Goal: Subscribe to service/newsletter

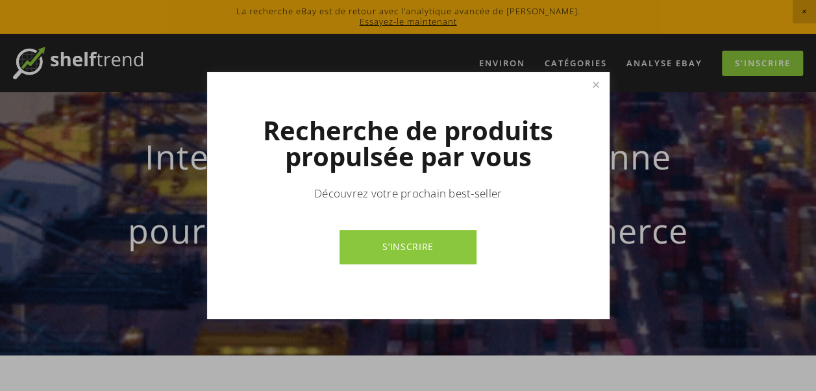
click at [426, 245] on link "S’INSCRIRE" at bounding box center [407, 247] width 137 height 34
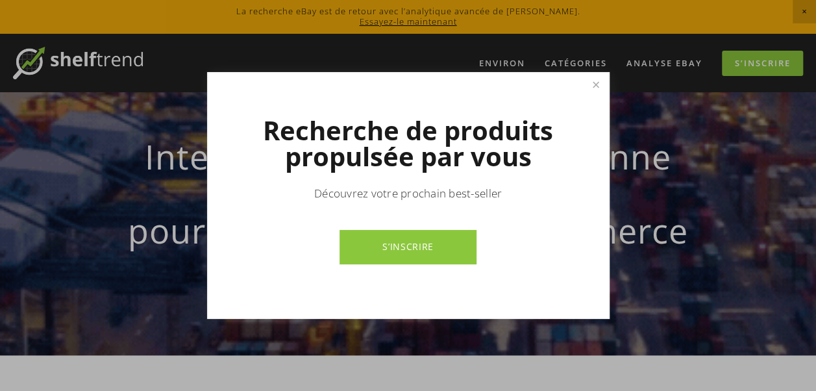
click at [727, 254] on div at bounding box center [408, 195] width 816 height 391
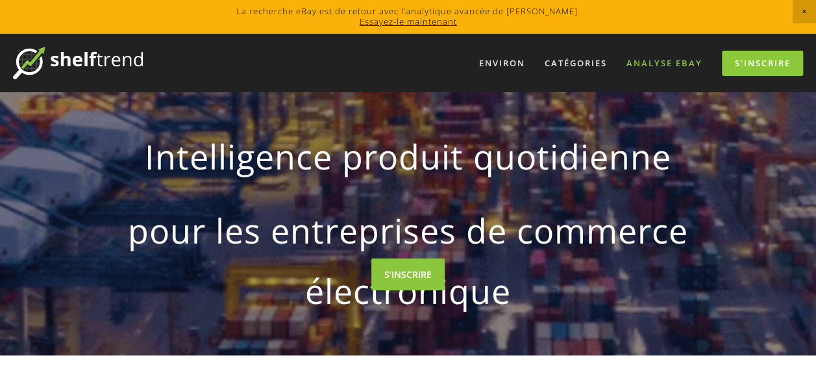
click at [639, 59] on link "Analyse eBay" at bounding box center [664, 63] width 93 height 21
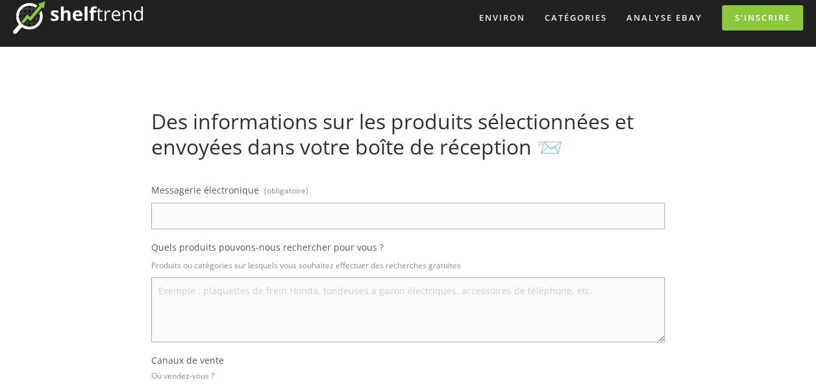
scroll to position [65, 0]
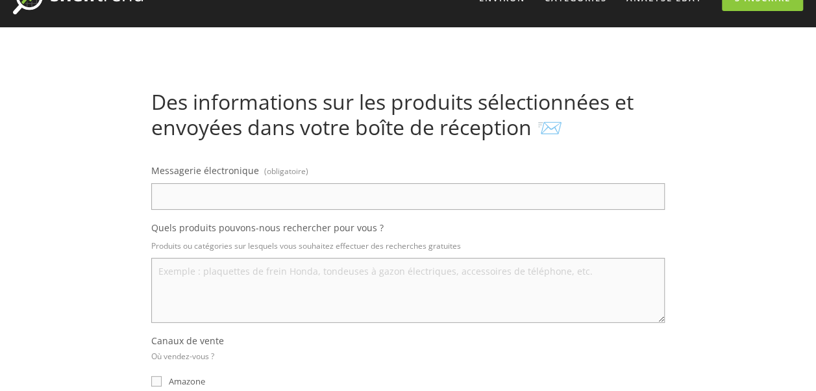
click at [367, 195] on input "Messagerie électronique (obligatoire)" at bounding box center [407, 196] width 513 height 27
type input "matheogama@gmail.com"
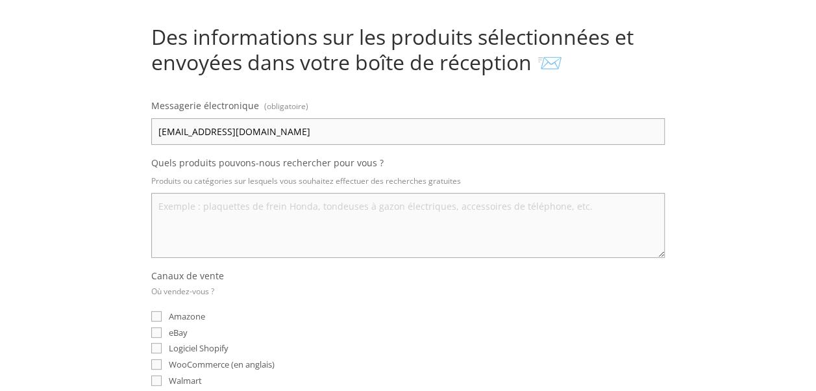
click at [154, 328] on input "eBay" at bounding box center [156, 332] width 10 height 10
checkbox input "true"
click at [207, 195] on textarea "Quels produits pouvons-nous rechercher pour vous ?" at bounding box center [407, 225] width 513 height 65
type textarea "R"
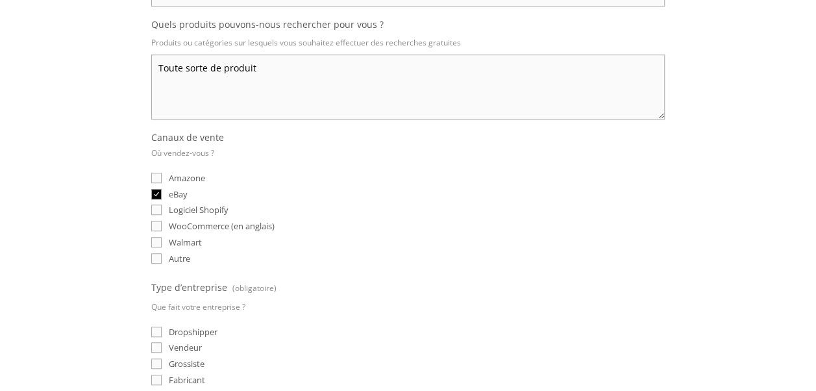
scroll to position [389, 0]
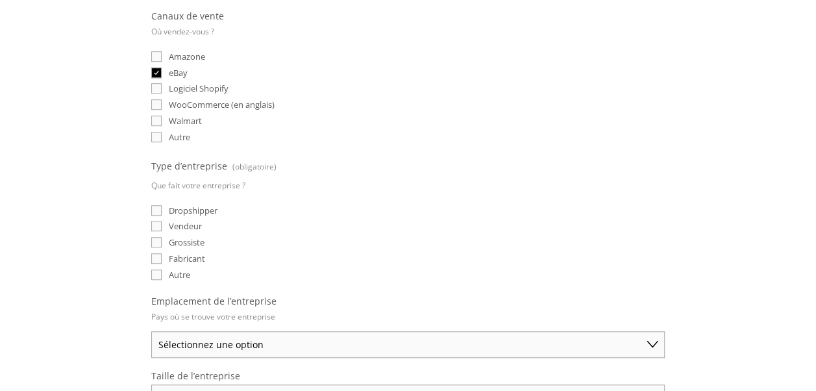
type textarea "Toute sorte de produit"
click at [156, 224] on input "Vendeur" at bounding box center [156, 226] width 10 height 10
checkbox input "true"
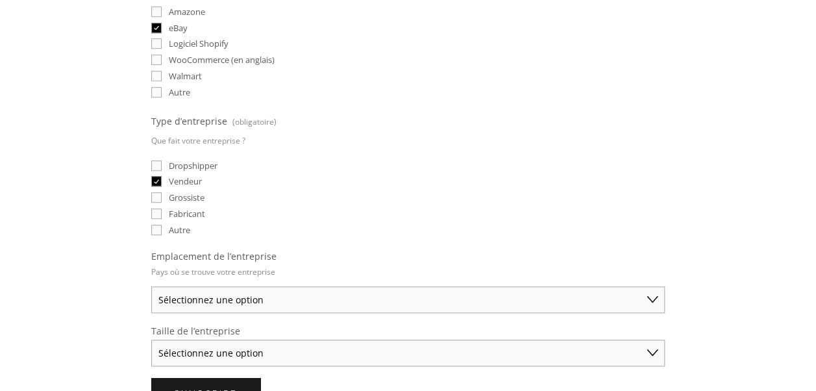
scroll to position [454, 0]
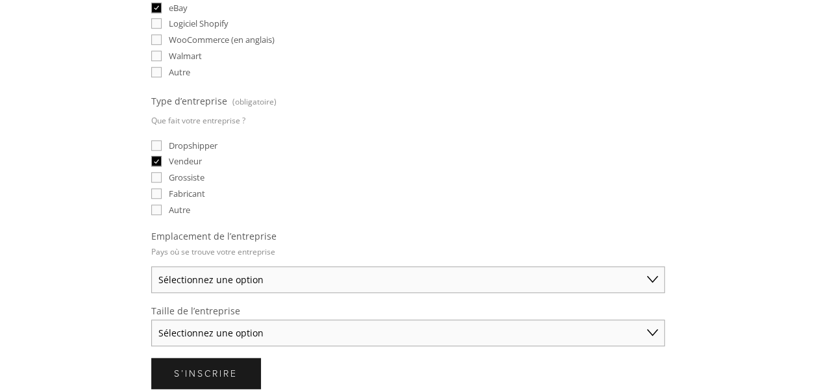
click at [158, 142] on input "Dropshipper" at bounding box center [156, 145] width 10 height 10
click at [156, 145] on input "Dropshipper" at bounding box center [156, 145] width 10 height 10
checkbox input "false"
click at [165, 160] on label "Vendeur" at bounding box center [176, 161] width 51 height 12
click at [162, 160] on input "Vendeur" at bounding box center [156, 161] width 10 height 10
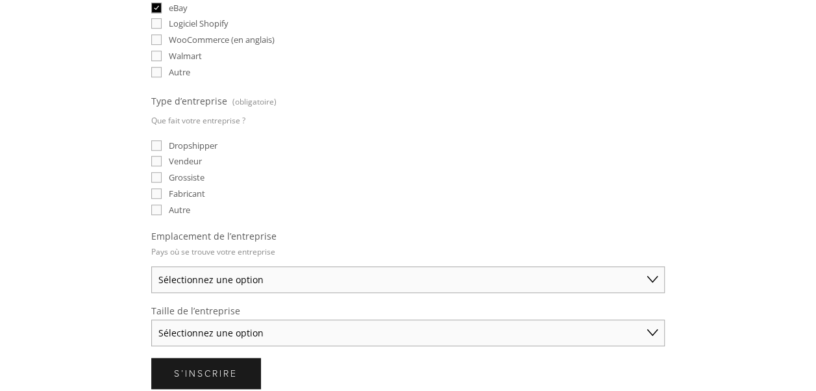
checkbox input "false"
click at [155, 144] on input "Dropshipper" at bounding box center [156, 145] width 10 height 10
checkbox input "true"
click at [240, 284] on select "Sélectionnez une option Australie États-Unis Royaume-Uni Chine Japon Allemagne …" at bounding box center [407, 279] width 513 height 27
click at [201, 270] on select "Sélectionnez une option Australie États-Unis Royaume-Uni Chine Japon Allemagne …" at bounding box center [407, 279] width 513 height 27
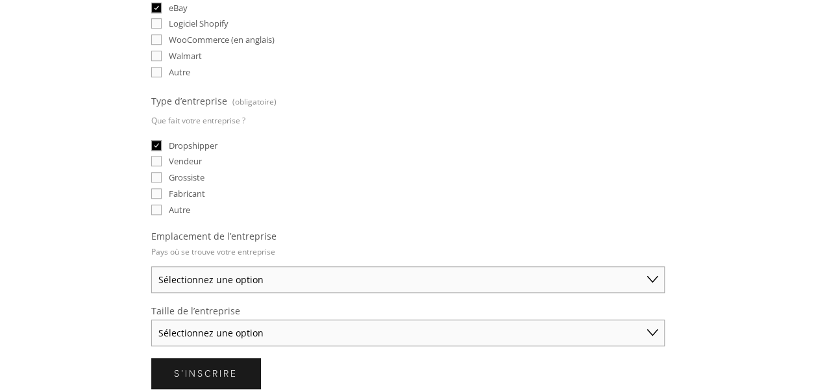
click at [201, 270] on select "Sélectionnez une option Australie États-Unis Royaume-Uni Chine Japon Allemagne …" at bounding box center [407, 279] width 513 height 27
select select "Other"
click at [151, 266] on select "Sélectionnez une option Australie États-Unis Royaume-Uni Chine Japon Allemagne …" at bounding box center [407, 279] width 513 height 27
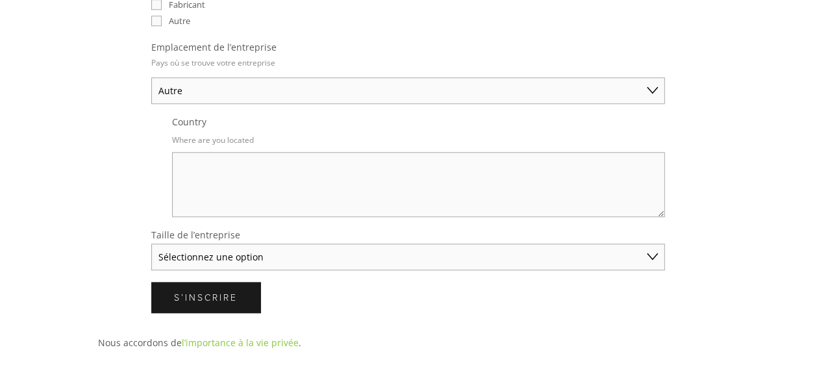
scroll to position [649, 0]
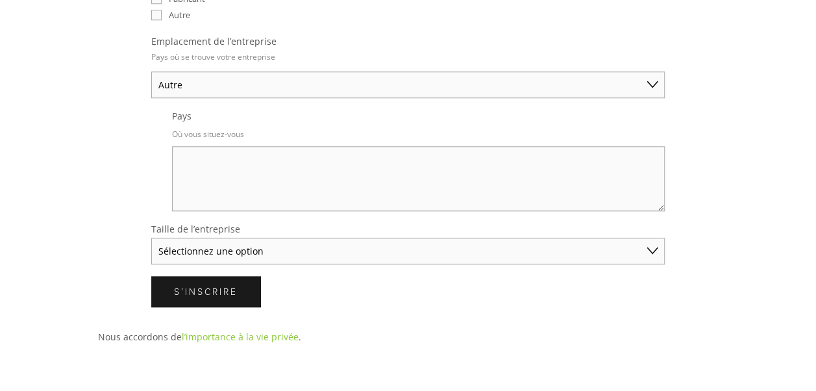
click at [253, 147] on textarea "Pays" at bounding box center [418, 178] width 493 height 65
type textarea "FRANCE"
click at [372, 237] on select "Sélectionnez une option Solo Merchant (moins de 50 000 $ de ventes annuelles) P…" at bounding box center [407, 250] width 513 height 27
select select "Solo Merchant (under $50K annual sales)"
click at [151, 237] on select "Sélectionnez une option Solo Merchant (moins de 50 000 $ de ventes annuelles) P…" at bounding box center [407, 250] width 513 height 27
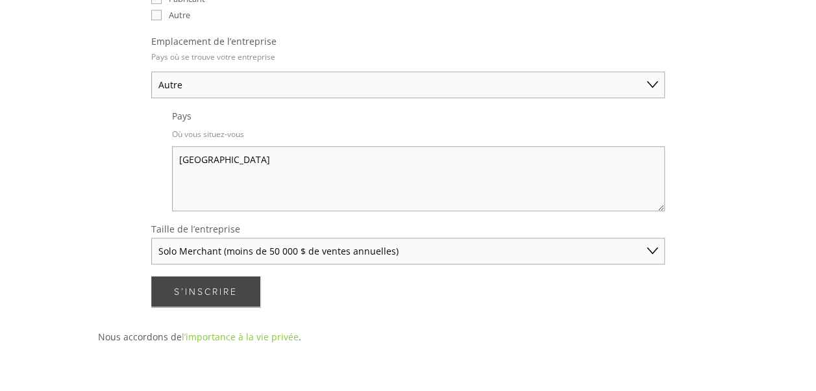
click at [225, 285] on span "S’inscrire" at bounding box center [206, 291] width 64 height 12
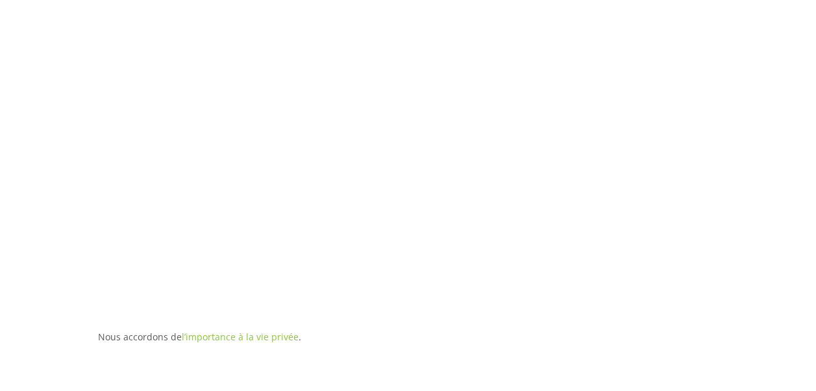
scroll to position [74, 0]
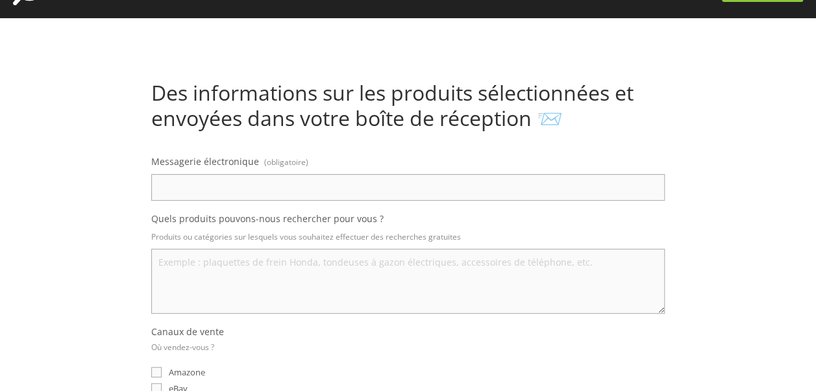
click at [492, 181] on input "Messagerie électronique (obligatoire)" at bounding box center [407, 187] width 513 height 27
type input "matheogama@gmail.com"
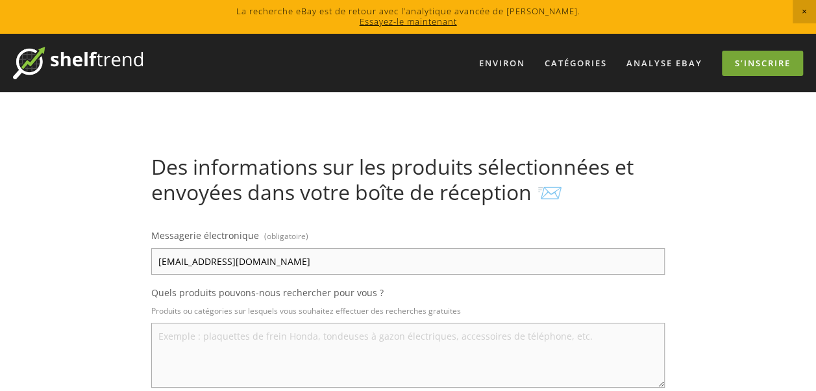
click at [742, 59] on link "S’inscrire" at bounding box center [762, 63] width 81 height 25
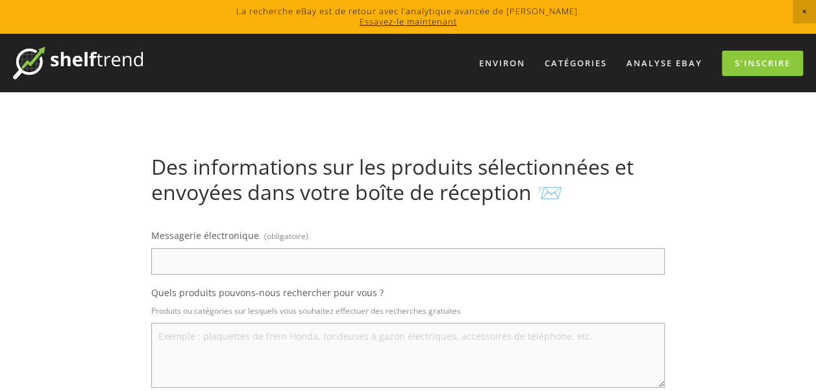
click at [420, 262] on input "Messagerie électronique (obligatoire)" at bounding box center [407, 261] width 513 height 27
type input "matheogama@gmail.com"
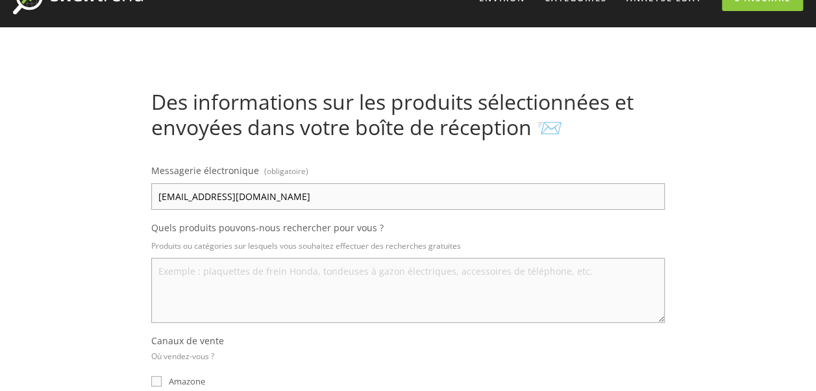
click at [273, 275] on textarea "Quels produits pouvons-nous rechercher pour vous ?" at bounding box center [407, 290] width 513 height 65
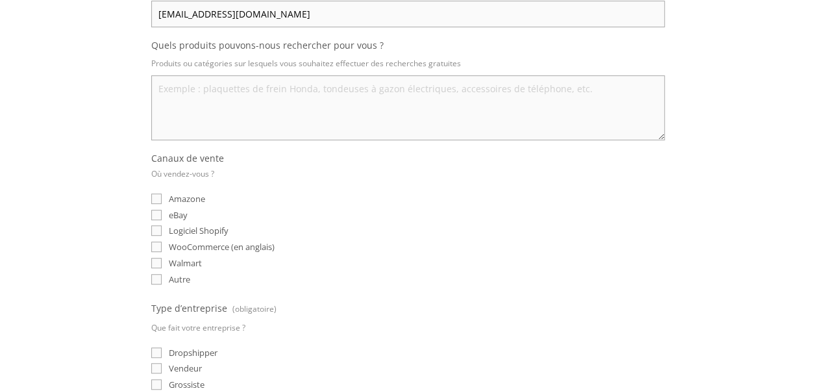
scroll to position [260, 0]
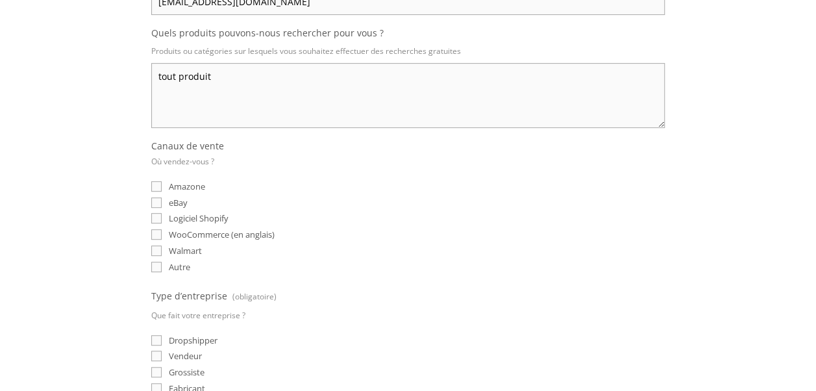
type textarea "tout produit"
click at [189, 199] on div "eBay" at bounding box center [407, 202] width 513 height 12
click at [155, 200] on input "eBay" at bounding box center [156, 202] width 10 height 10
checkbox input "true"
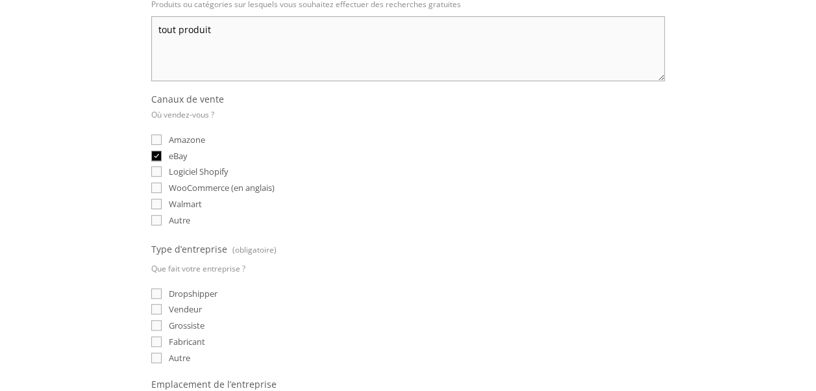
scroll to position [324, 0]
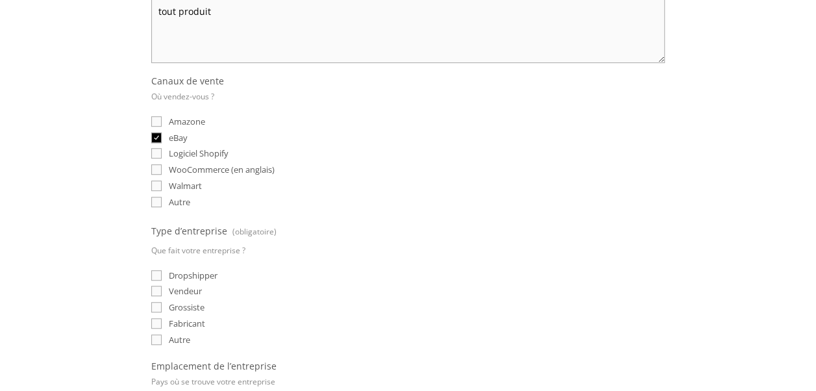
click at [163, 270] on label "Dropshipper" at bounding box center [184, 275] width 66 height 12
click at [162, 270] on input "Dropshipper" at bounding box center [156, 275] width 10 height 10
checkbox input "true"
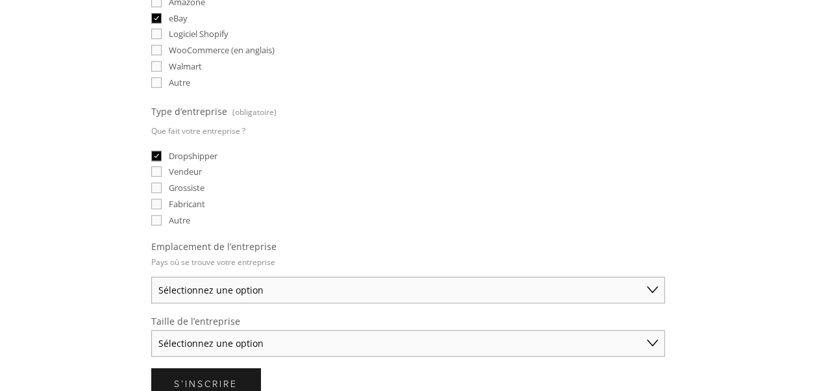
scroll to position [584, 0]
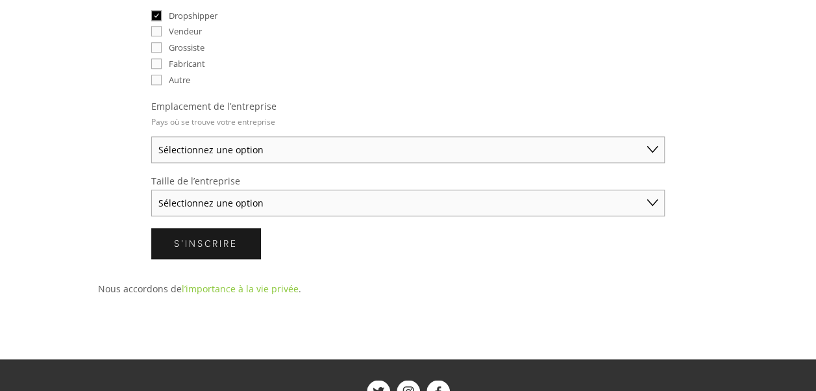
click at [204, 146] on select "Sélectionnez une option Australie États-Unis Royaume-Uni Chine Japon Allemagne …" at bounding box center [407, 149] width 513 height 27
select select "Other"
click at [151, 136] on select "Sélectionnez une option Australie États-Unis Royaume-Uni Chine Japon Allemagne …" at bounding box center [407, 149] width 513 height 27
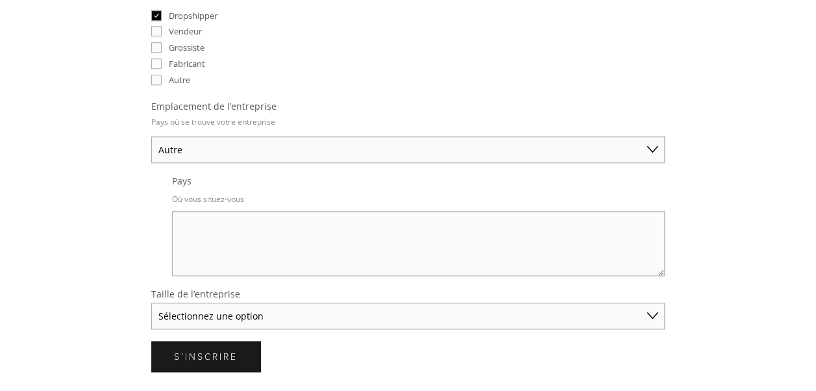
click at [213, 231] on textarea "Pays" at bounding box center [418, 243] width 493 height 65
type textarea "france"
click at [270, 310] on select "Sélectionnez une option Solo Merchant (moins de 50 000 $ de ventes annuelles) P…" at bounding box center [407, 315] width 513 height 27
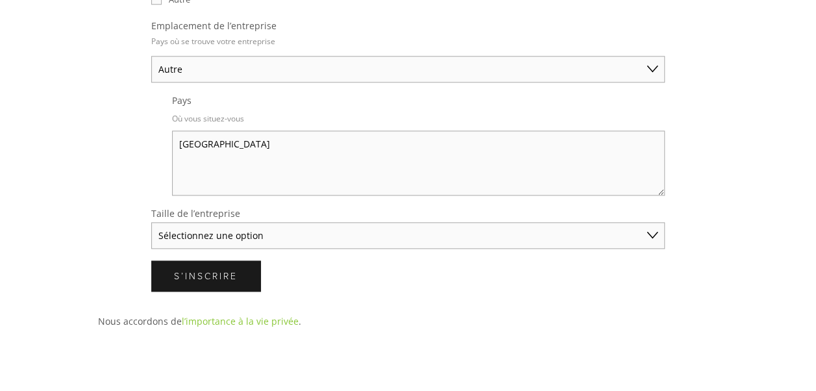
scroll to position [779, 0]
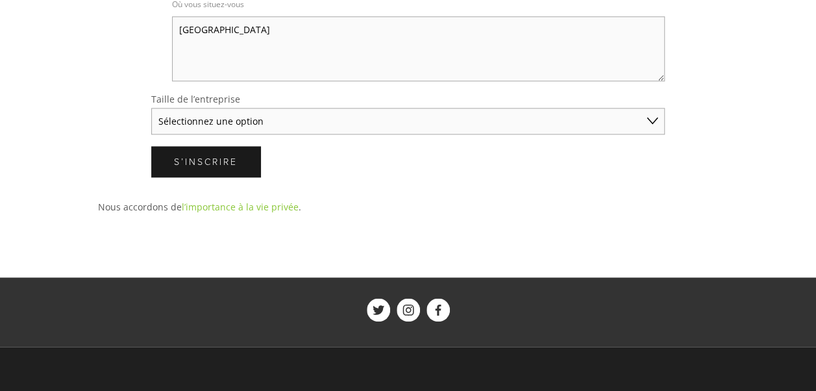
click at [263, 114] on select "Sélectionnez une option Solo Merchant (moins de 50 000 $ de ventes annuelles) P…" at bounding box center [407, 121] width 513 height 27
select select "Solo Merchant (under $50K annual sales)"
click at [151, 108] on select "Sélectionnez une option Solo Merchant (moins de 50 000 $ de ventes annuelles) P…" at bounding box center [407, 121] width 513 height 27
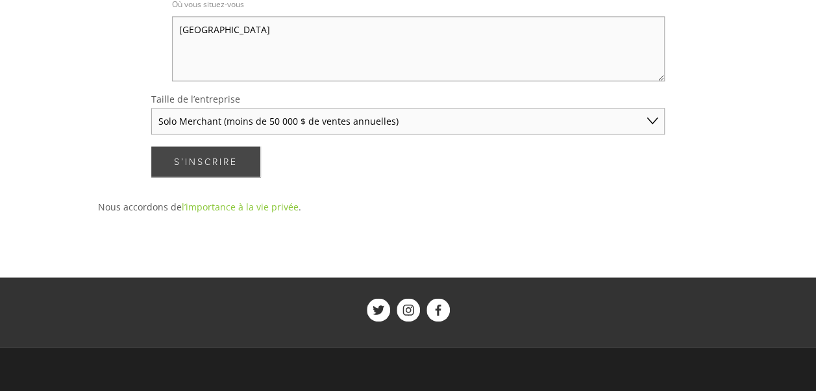
click at [239, 155] on button "S’inscrire Subscribe" at bounding box center [205, 161] width 109 height 30
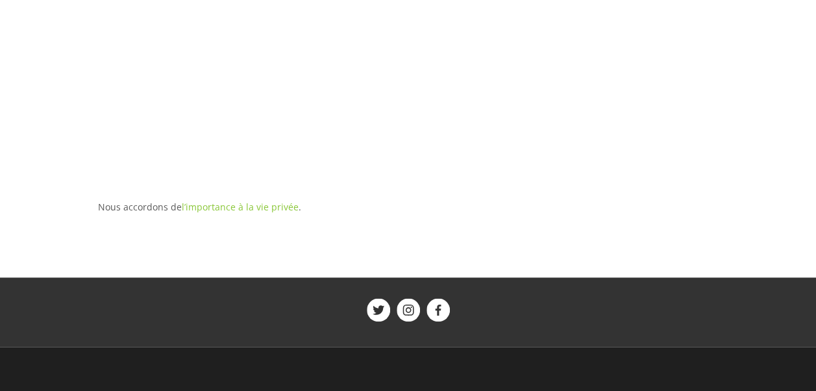
scroll to position [74, 0]
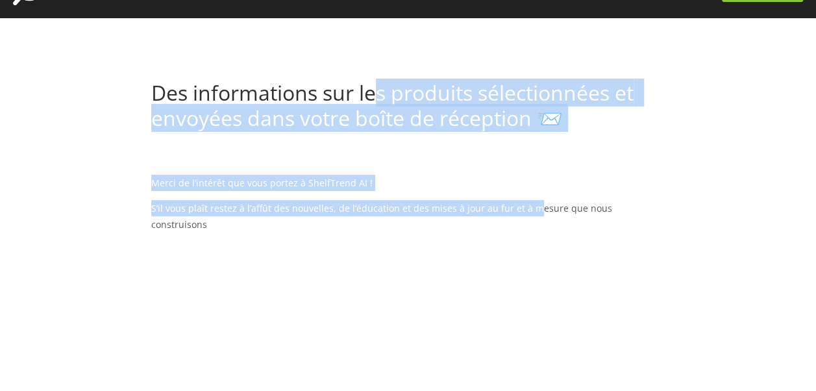
drag, startPoint x: 376, startPoint y: 100, endPoint x: 526, endPoint y: 199, distance: 179.2
